Goal: Find specific page/section: Find specific page/section

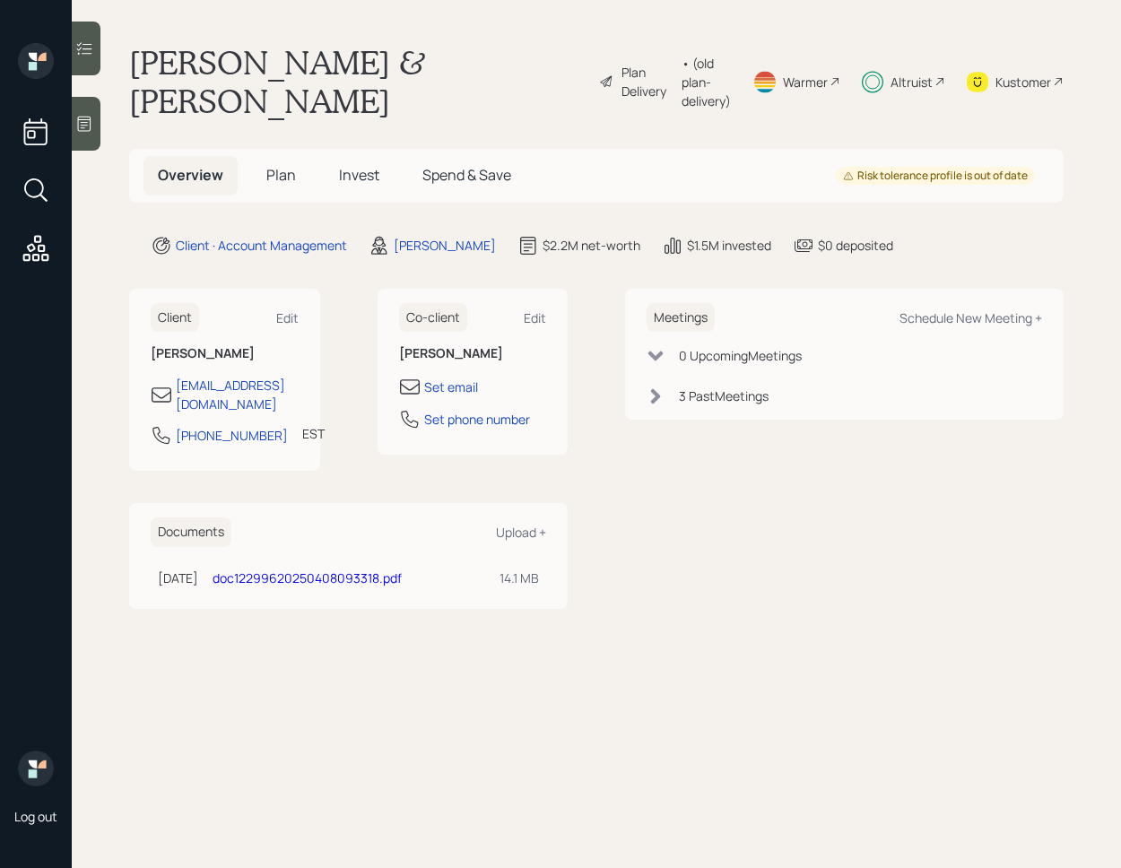
click at [342, 165] on span "Invest" at bounding box center [359, 175] width 40 height 20
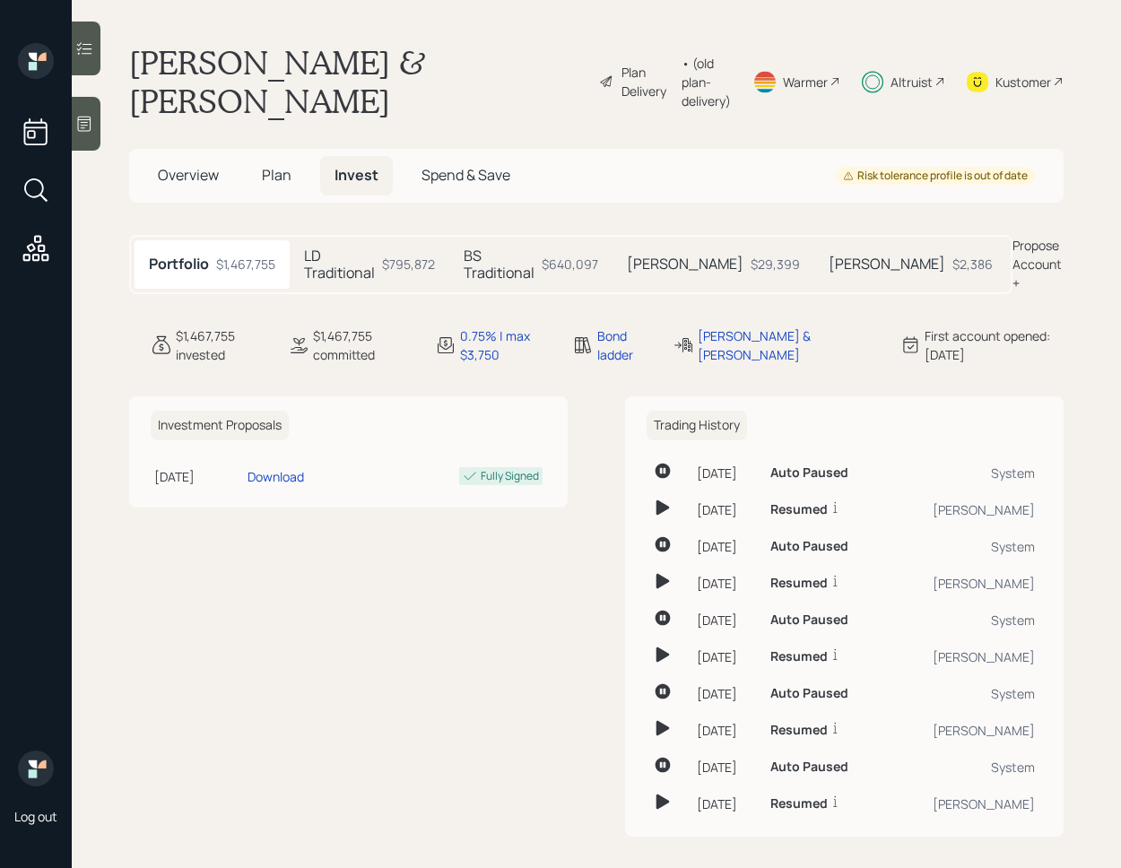
click at [91, 57] on icon at bounding box center [84, 48] width 18 height 18
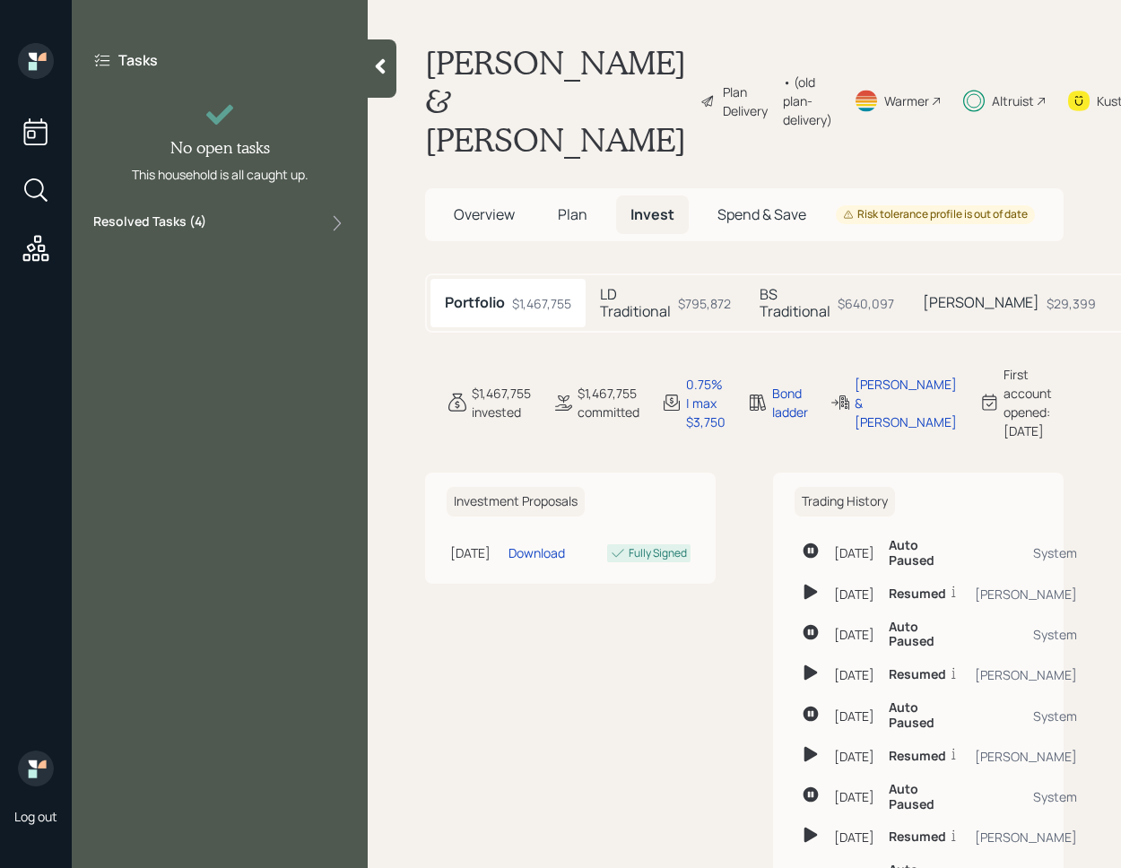
click at [304, 221] on div "Resolved Tasks ( 4 )" at bounding box center [219, 224] width 253 height 22
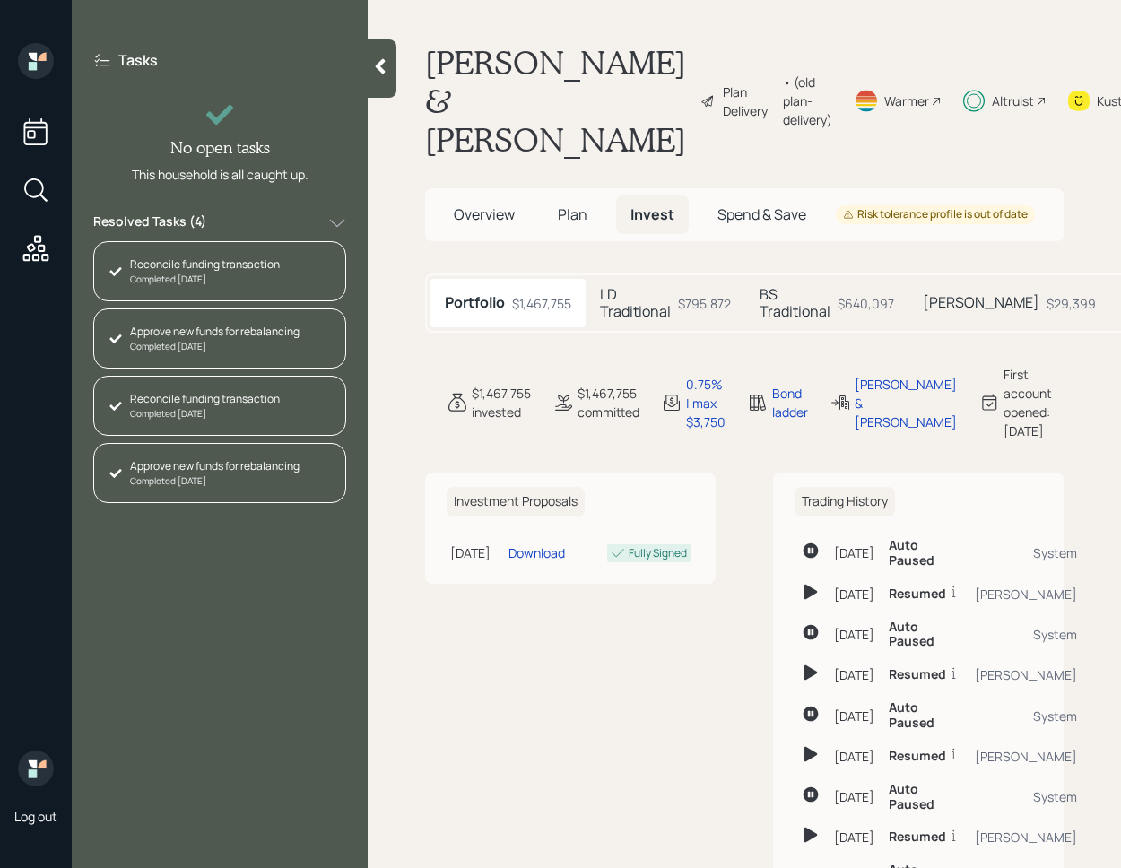
click at [304, 220] on div "Resolved Tasks ( 4 )" at bounding box center [219, 224] width 253 height 22
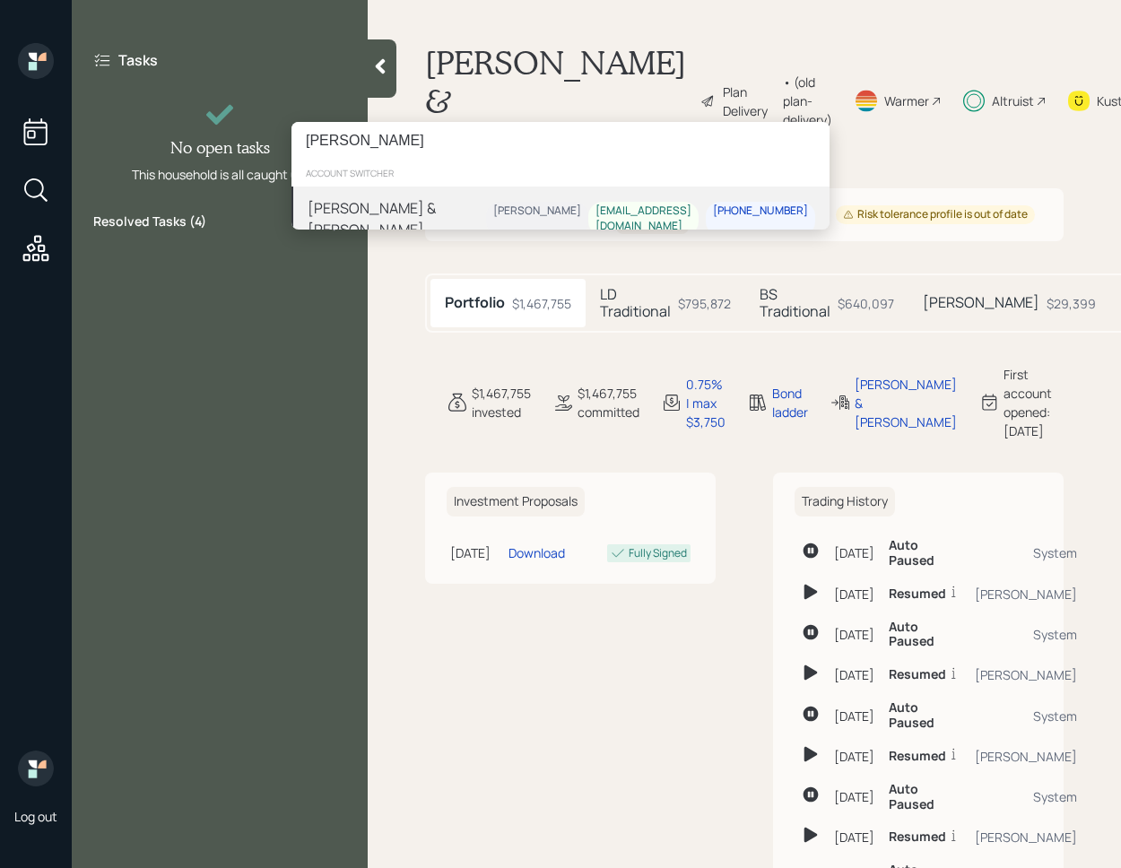
type input "[PERSON_NAME]"
click at [476, 213] on div "Jennifer & Justin Roessler" at bounding box center [397, 218] width 178 height 43
